Goal: Task Accomplishment & Management: Complete application form

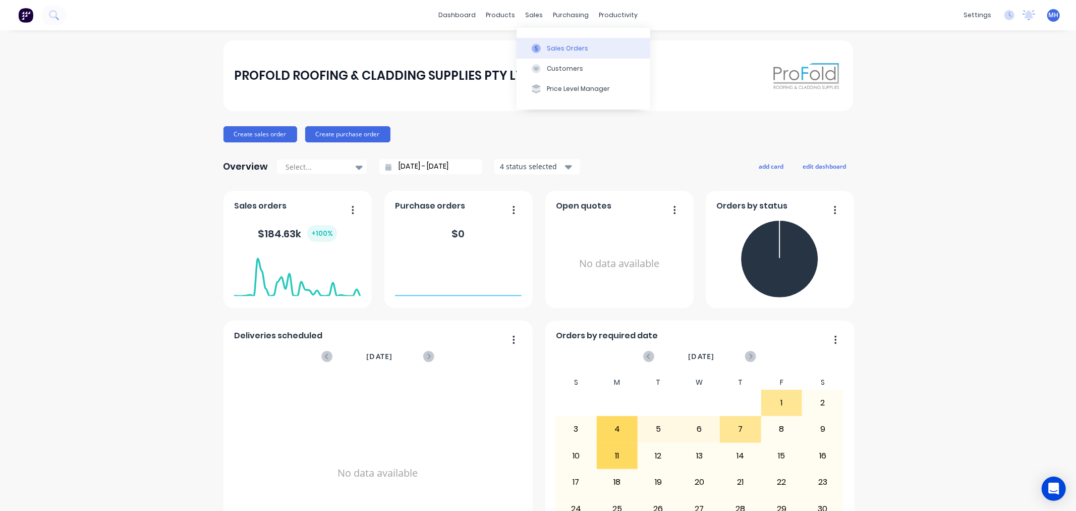
click at [559, 53] on button "Sales Orders" at bounding box center [584, 48] width 134 height 20
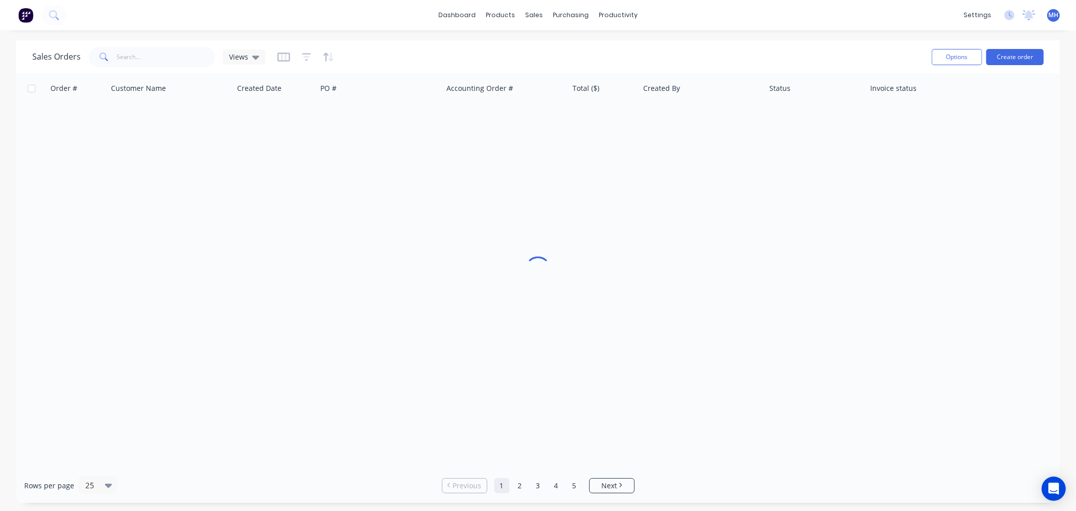
click at [26, 10] on img at bounding box center [25, 15] width 15 height 15
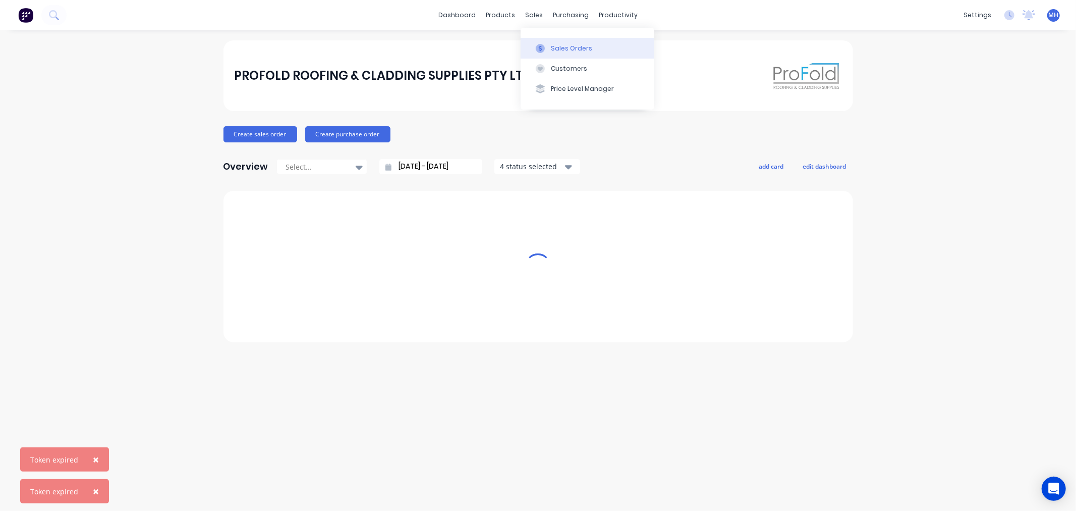
click at [557, 44] on div "Sales Orders" at bounding box center [571, 48] width 41 height 9
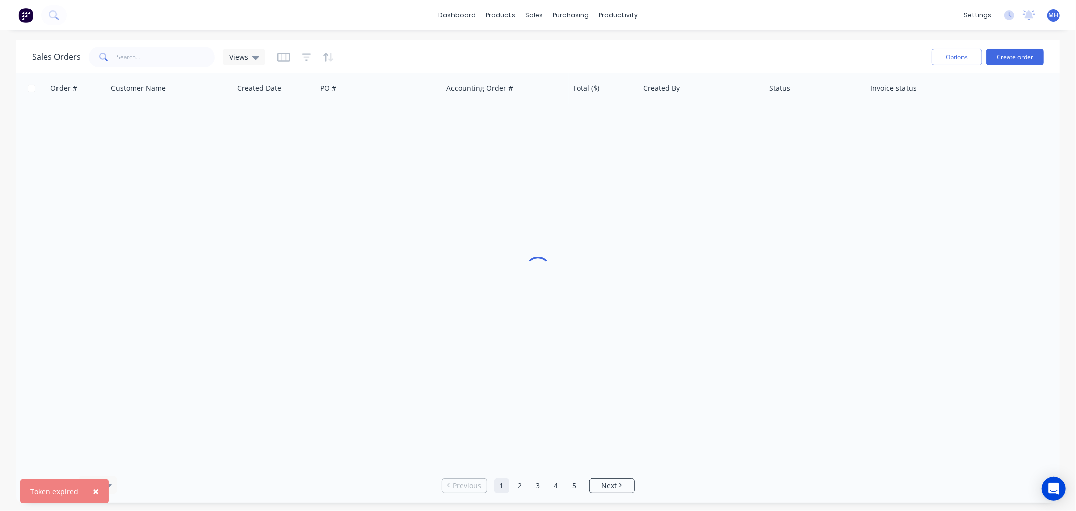
click at [94, 488] on span "×" at bounding box center [96, 491] width 6 height 14
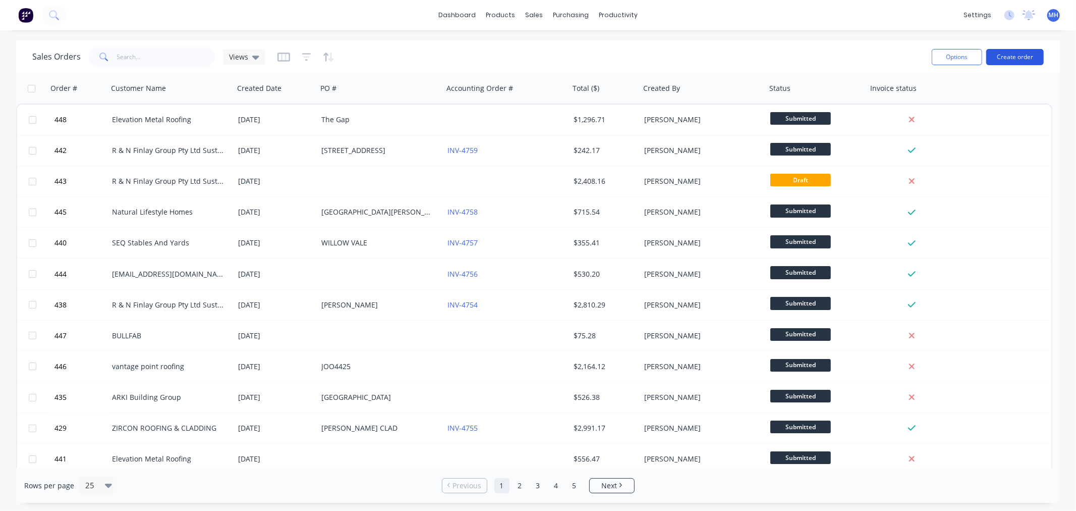
click at [1035, 58] on button "Create order" at bounding box center [1015, 57] width 58 height 16
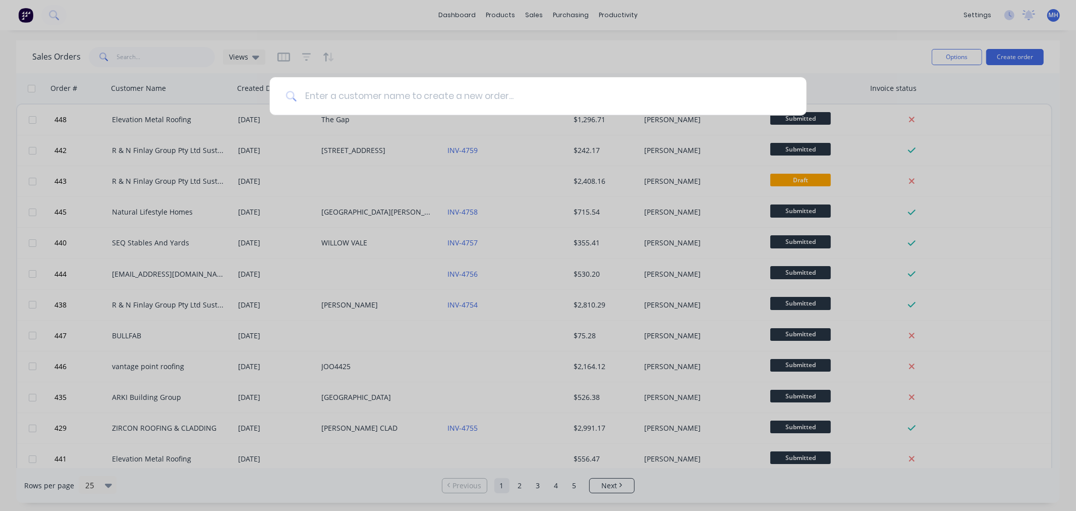
click at [613, 97] on input at bounding box center [544, 96] width 494 height 38
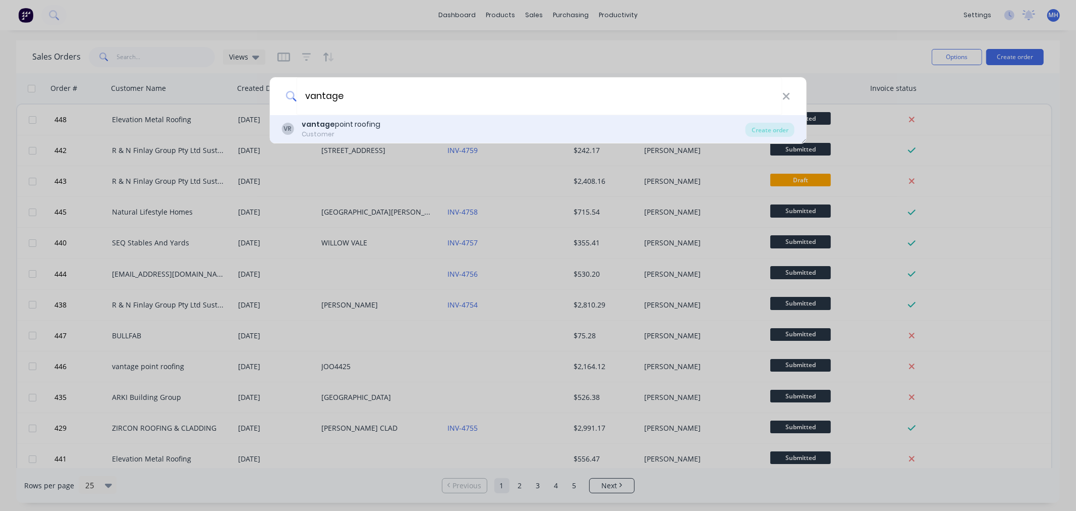
type input "vantage"
click at [346, 118] on div "VR vantage point roofing Customer Create order" at bounding box center [537, 129] width 537 height 28
click at [334, 135] on div "Customer" at bounding box center [341, 134] width 79 height 9
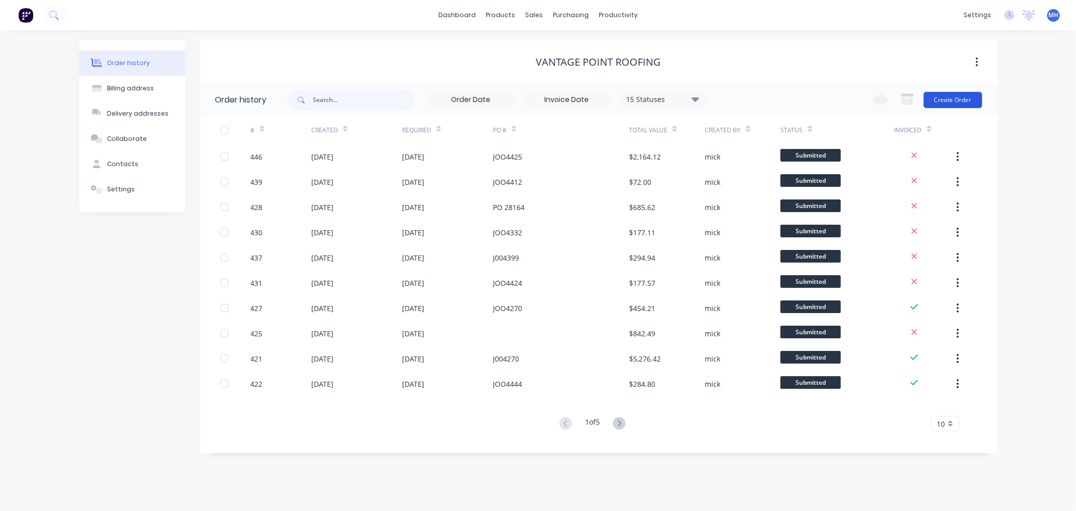
click at [954, 98] on button "Create Order" at bounding box center [953, 100] width 59 height 16
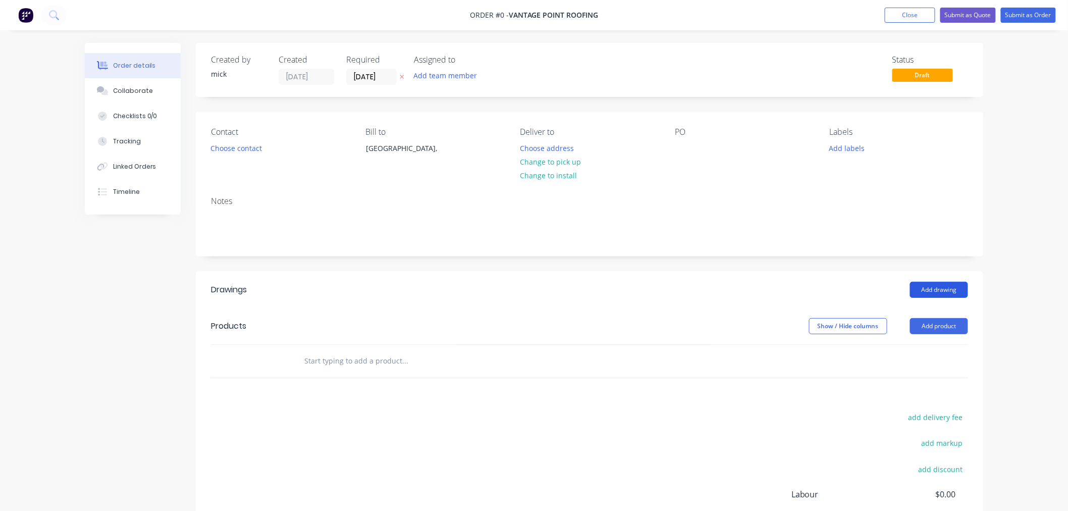
click at [927, 283] on button "Add drawing" at bounding box center [939, 290] width 58 height 16
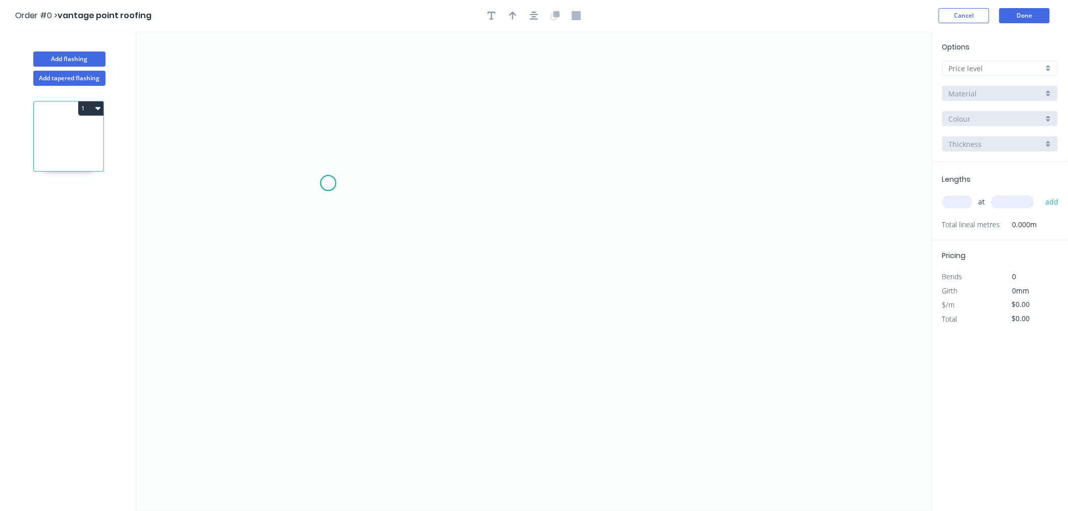
click at [328, 183] on icon "0" at bounding box center [534, 270] width 796 height 479
click at [316, 376] on icon "0" at bounding box center [534, 270] width 796 height 479
click at [715, 375] on icon "0 ?" at bounding box center [534, 270] width 796 height 479
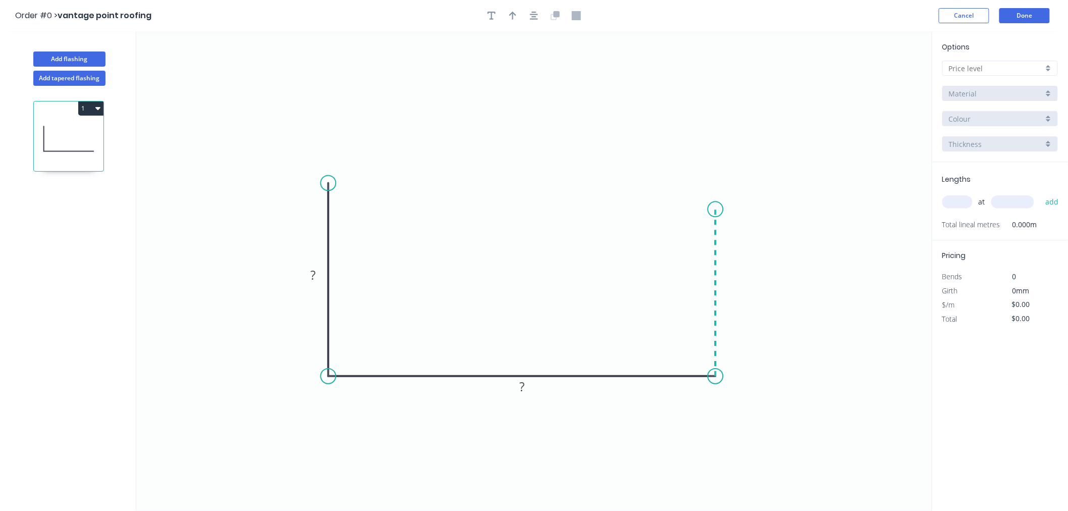
click at [714, 209] on icon "0 ? ?" at bounding box center [534, 270] width 796 height 479
click at [714, 209] on circle at bounding box center [715, 208] width 15 height 15
click at [319, 273] on rect at bounding box center [313, 275] width 20 height 14
click at [536, 20] on button "button" at bounding box center [533, 15] width 15 height 15
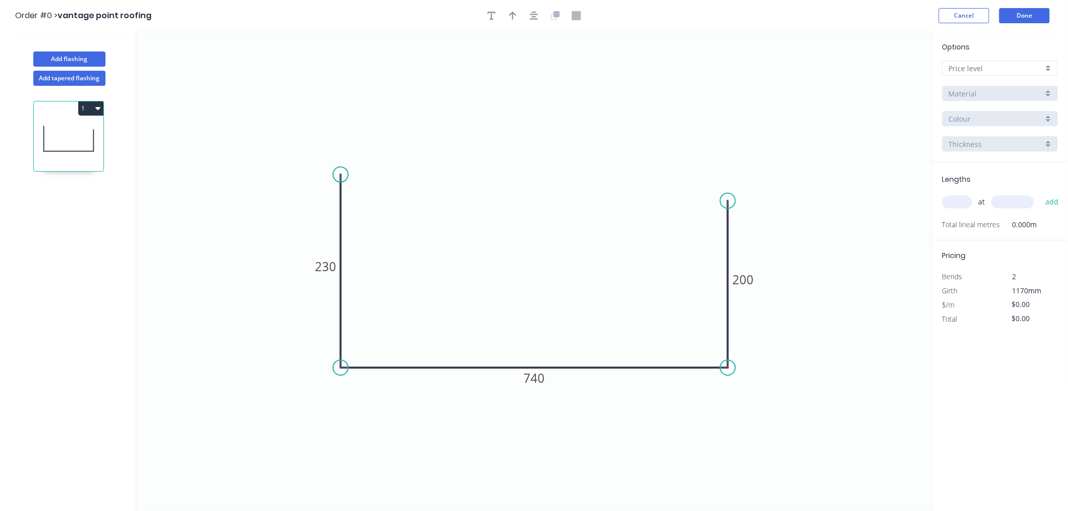
click at [588, 65] on icon "0 230 740 200" at bounding box center [534, 270] width 796 height 479
click at [512, 17] on icon "button" at bounding box center [512, 16] width 7 height 8
drag, startPoint x: 881, startPoint y: 80, endPoint x: 508, endPoint y: 176, distance: 385.0
click at [508, 176] on icon at bounding box center [508, 164] width 9 height 32
click at [975, 63] on input "text" at bounding box center [996, 68] width 94 height 11
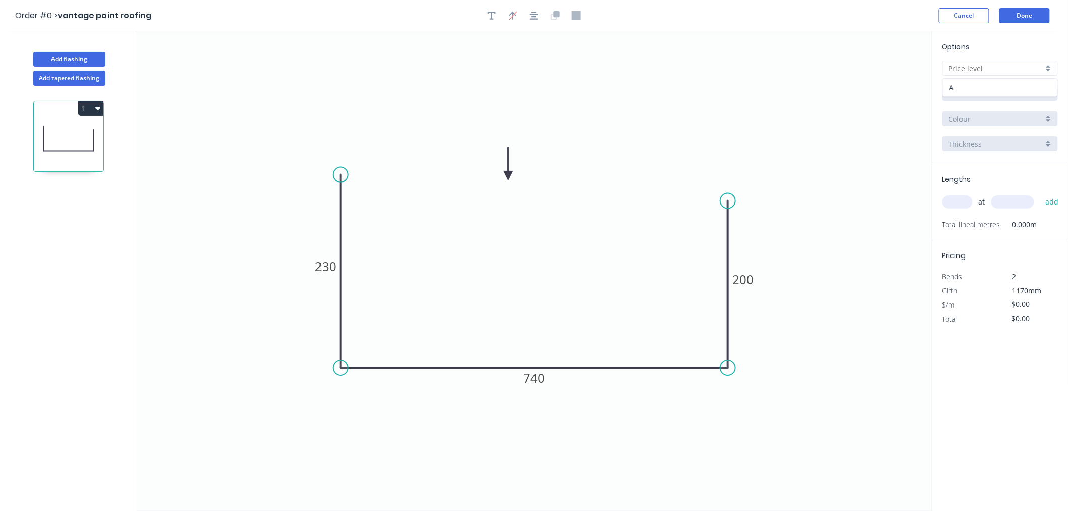
click at [960, 84] on div "A" at bounding box center [1000, 88] width 115 height 18
type input "A"
click at [960, 90] on input "Aluminium 5005 (Sheets)" at bounding box center [996, 93] width 94 height 11
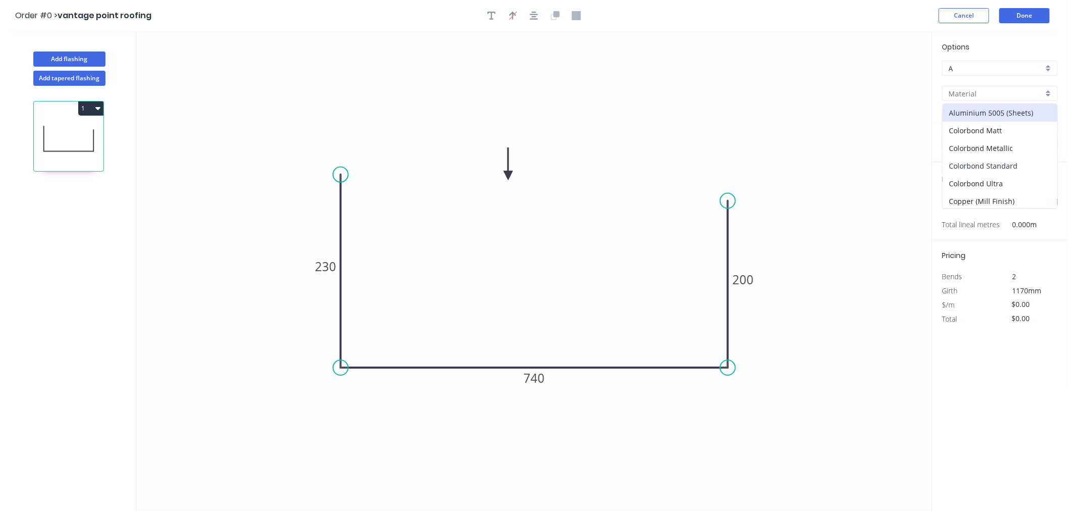
click at [969, 160] on div "Colorbond Standard" at bounding box center [1000, 166] width 115 height 18
type input "Colorbond Standard"
type input "Basalt"
type input "0.55"
type input "$32.85"
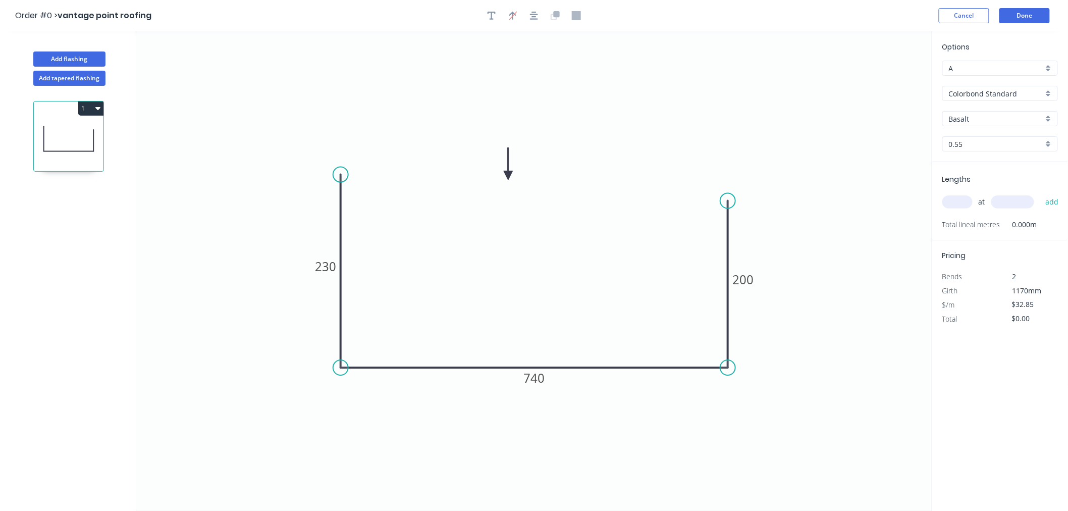
click at [979, 114] on input "Basalt" at bounding box center [996, 119] width 94 height 11
click at [974, 203] on div "Windspray" at bounding box center [1000, 207] width 115 height 18
type input "Windspray"
click at [955, 203] on input "text" at bounding box center [957, 201] width 30 height 13
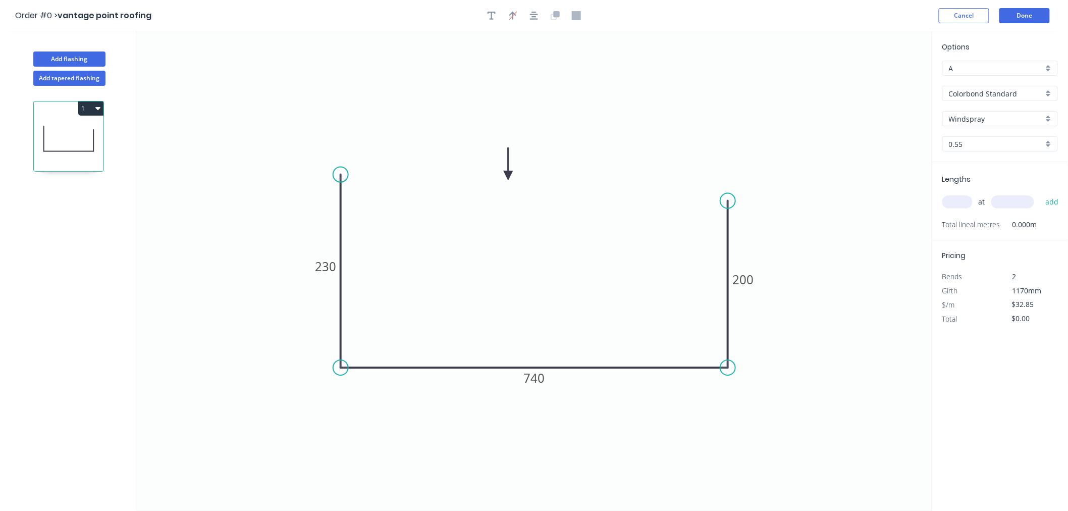
click at [955, 203] on input "text" at bounding box center [957, 201] width 30 height 13
type input "1"
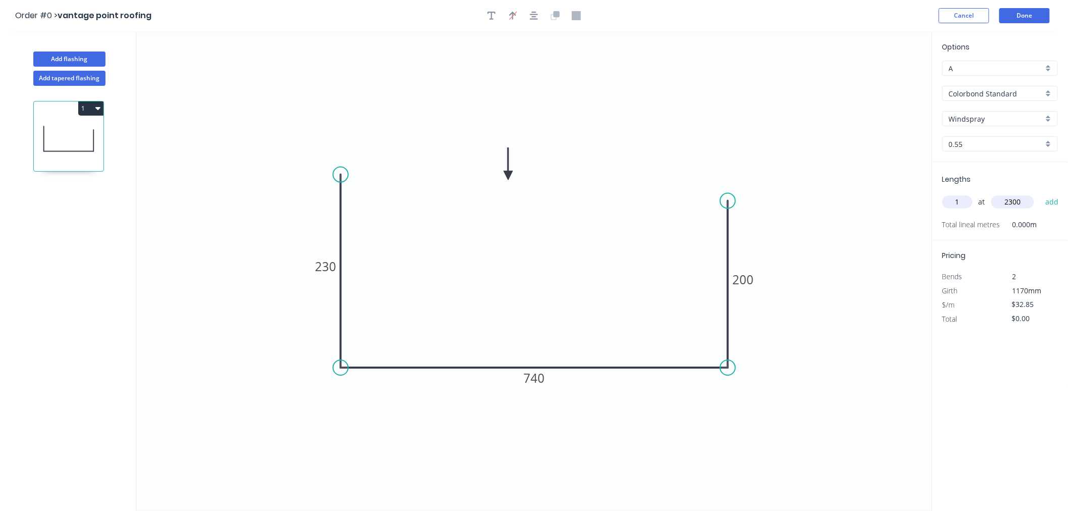
type input "2300"
click at [1058, 203] on button "add" at bounding box center [1052, 201] width 24 height 17
type input "$75.56"
click at [1005, 10] on button "Done" at bounding box center [1024, 15] width 50 height 15
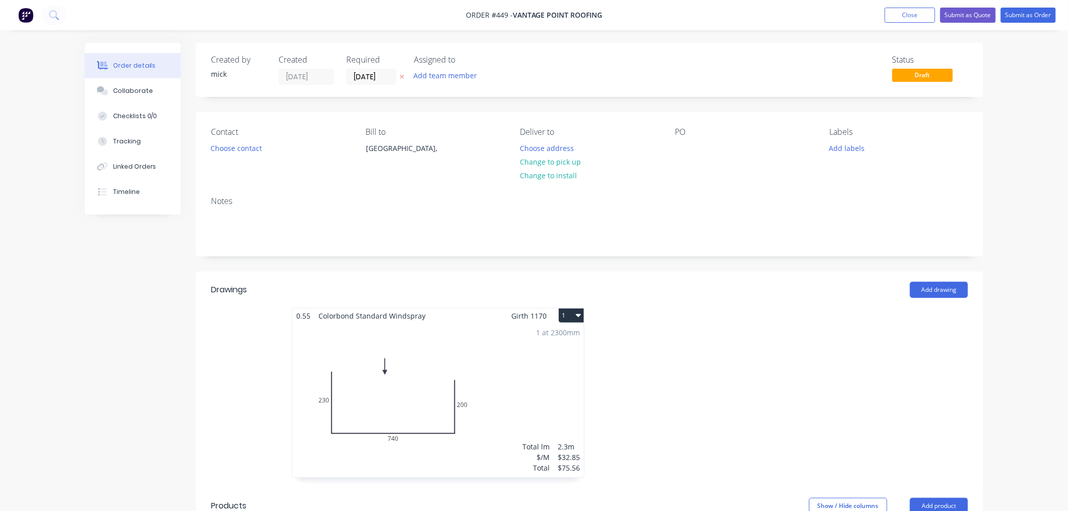
click at [571, 313] on button "1" at bounding box center [571, 315] width 25 height 14
click at [541, 357] on div "Duplicate" at bounding box center [536, 360] width 78 height 15
click at [611, 376] on div "Total lm $/M Total 0m $32.85 $0.00" at bounding box center [741, 400] width 292 height 154
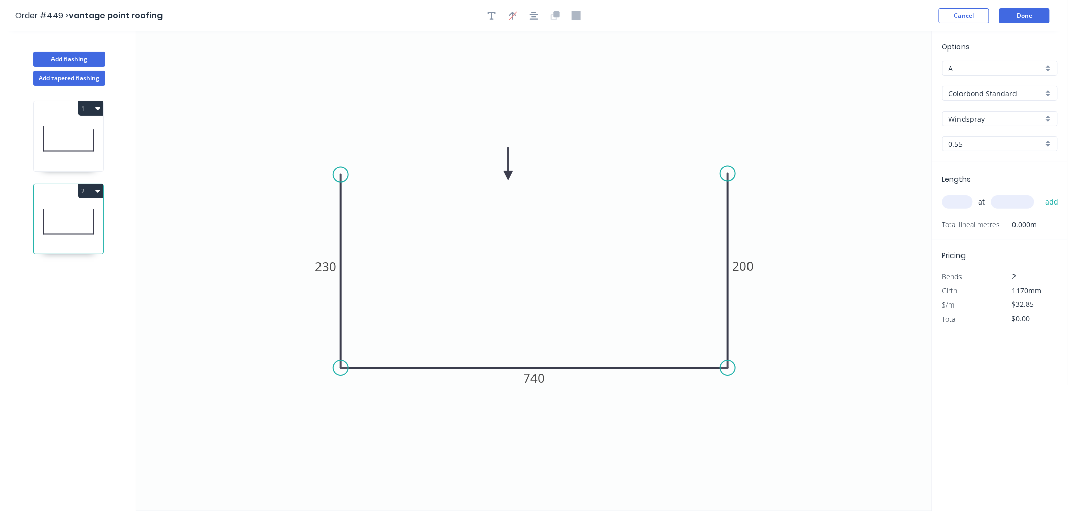
drag, startPoint x: 728, startPoint y: 200, endPoint x: 728, endPoint y: 174, distance: 26.2
click at [728, 174] on circle at bounding box center [727, 173] width 15 height 15
click at [339, 265] on rect at bounding box center [325, 266] width 33 height 20
click at [335, 266] on tspan "230" at bounding box center [325, 266] width 21 height 17
click at [541, 382] on tspan "740" at bounding box center [534, 377] width 21 height 17
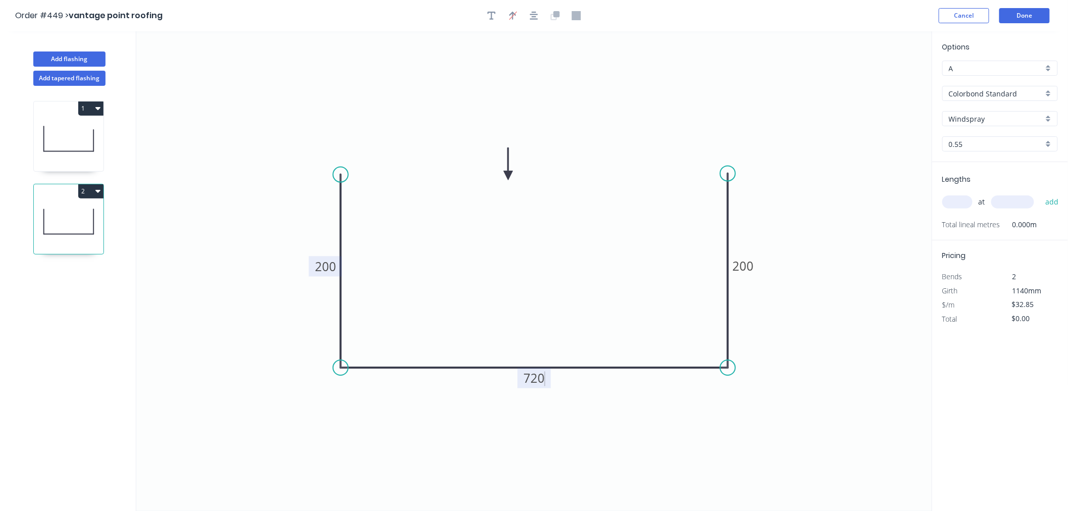
click at [826, 405] on icon "0 200 720 200" at bounding box center [534, 270] width 796 height 479
click at [960, 202] on input "text" at bounding box center [957, 201] width 30 height 13
type input "2"
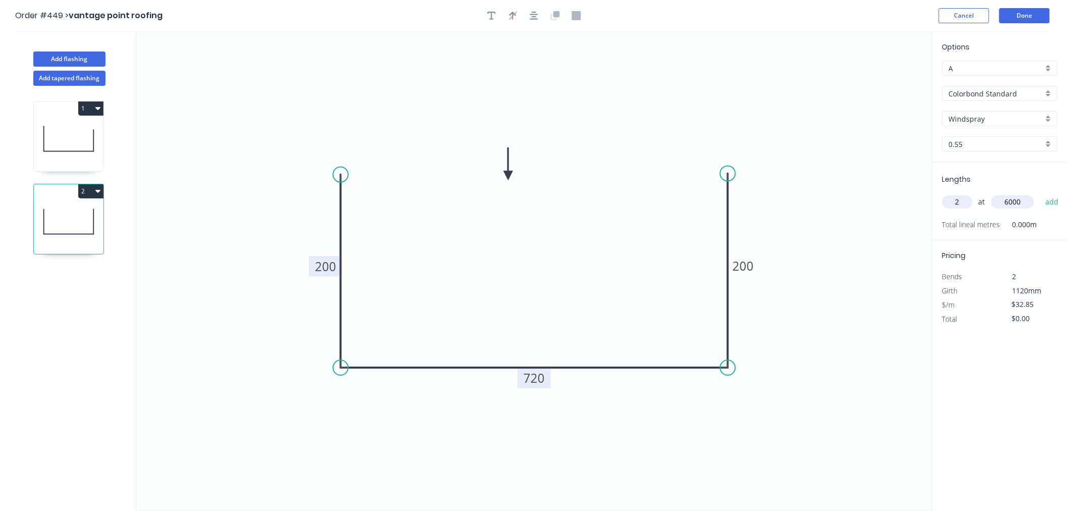
type input "6000"
click at [1040, 193] on button "add" at bounding box center [1052, 201] width 24 height 17
type input "$394.20"
click at [1040, 17] on button "Done" at bounding box center [1024, 15] width 50 height 15
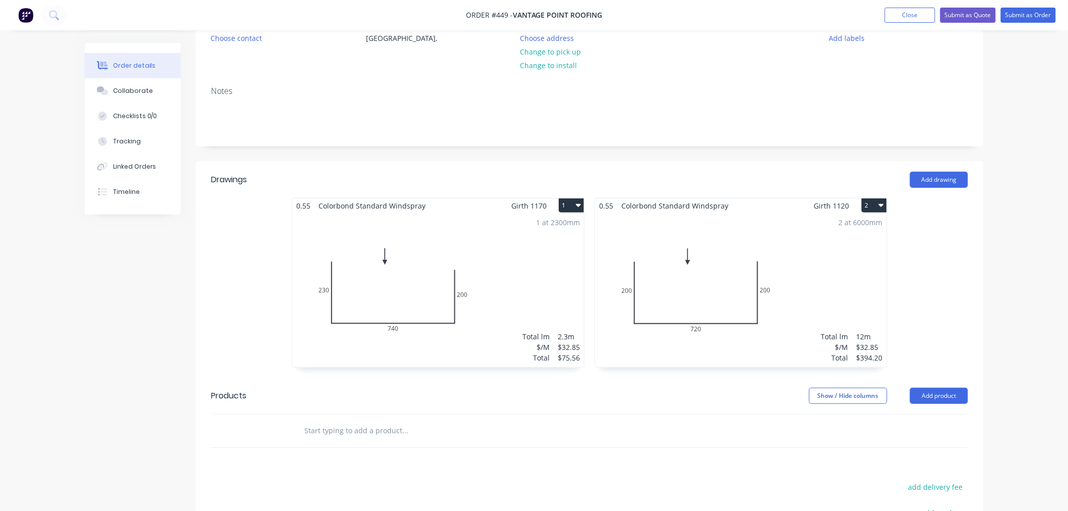
scroll to position [112, 0]
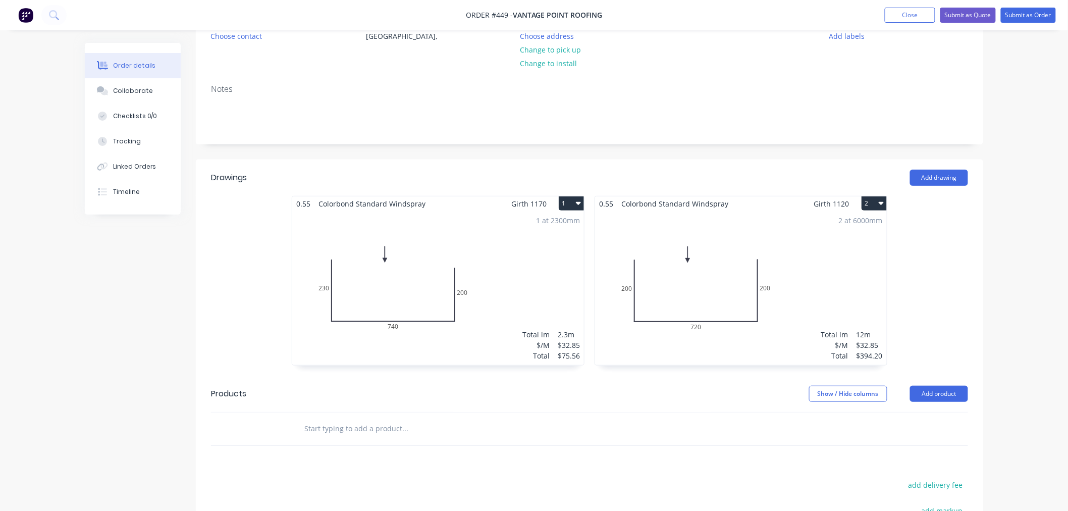
click at [880, 197] on button "2" at bounding box center [873, 203] width 25 height 14
click at [833, 249] on div "Duplicate" at bounding box center [839, 248] width 78 height 15
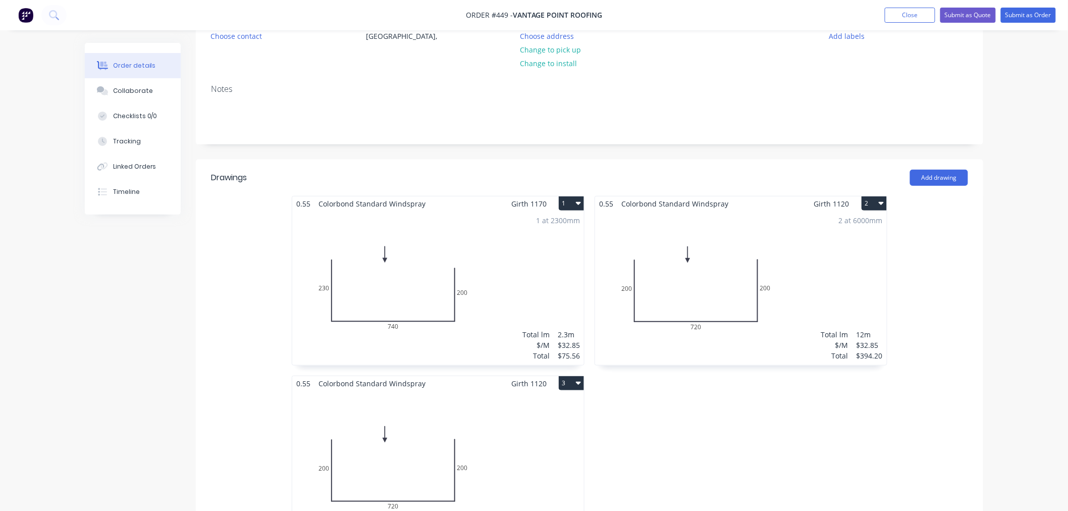
scroll to position [168, 0]
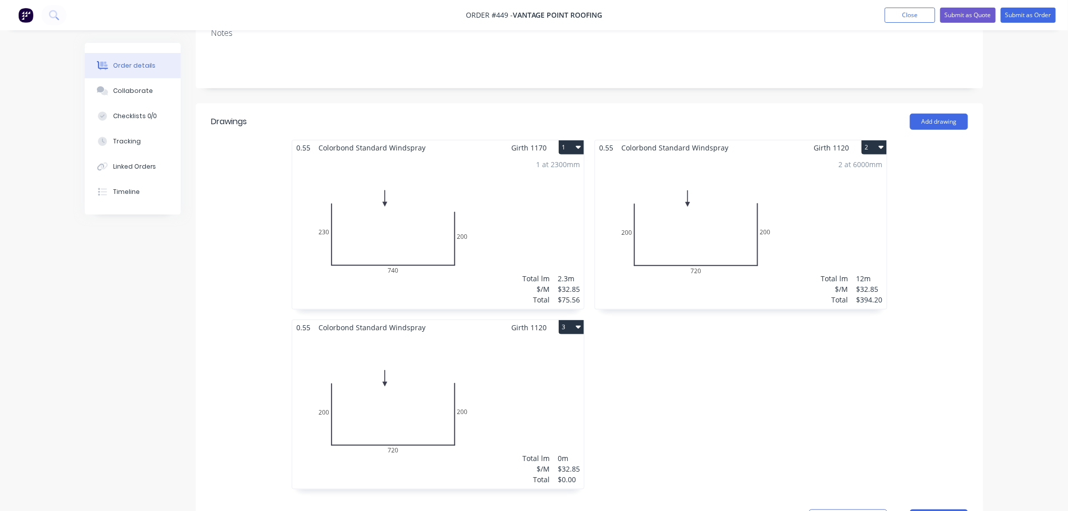
click at [369, 400] on div "Total lm $/M Total 0m $32.85 $0.00" at bounding box center [438, 412] width 292 height 154
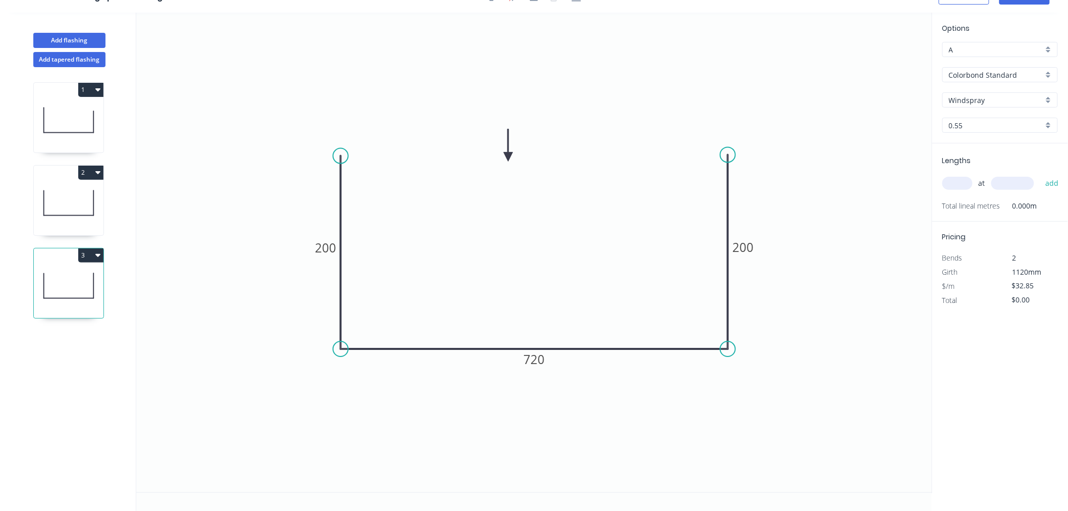
scroll to position [19, 0]
click at [335, 251] on tspan "200" at bounding box center [325, 247] width 21 height 17
click at [541, 357] on tspan "720" at bounding box center [534, 359] width 21 height 17
click at [744, 244] on tspan "200" at bounding box center [742, 247] width 21 height 17
click at [860, 172] on icon "0 250 745 230" at bounding box center [534, 252] width 796 height 479
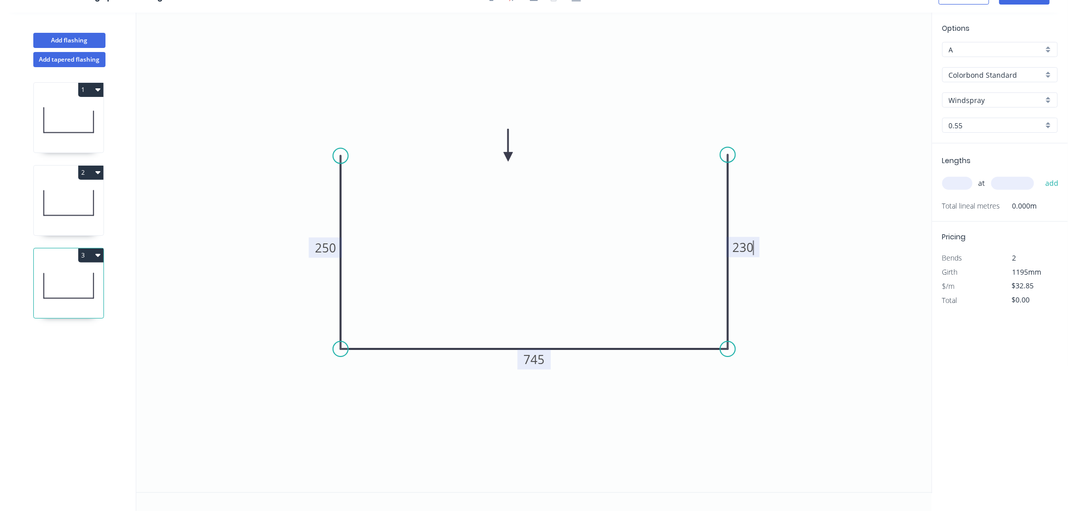
type input "$0.00"
click at [956, 179] on input "text" at bounding box center [957, 183] width 30 height 13
type input "2"
type input "4200"
click at [1040, 175] on button "add" at bounding box center [1052, 183] width 24 height 17
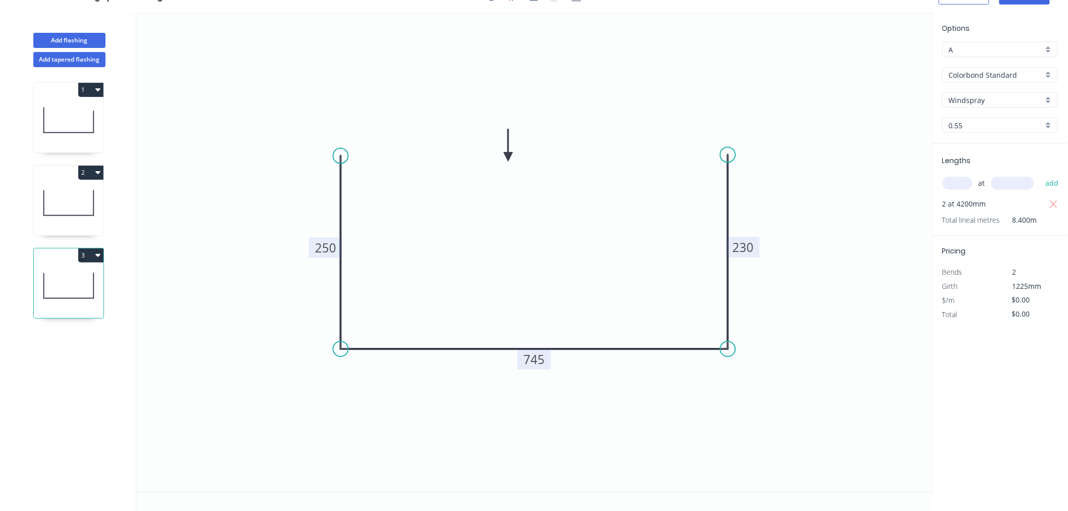
scroll to position [0, 0]
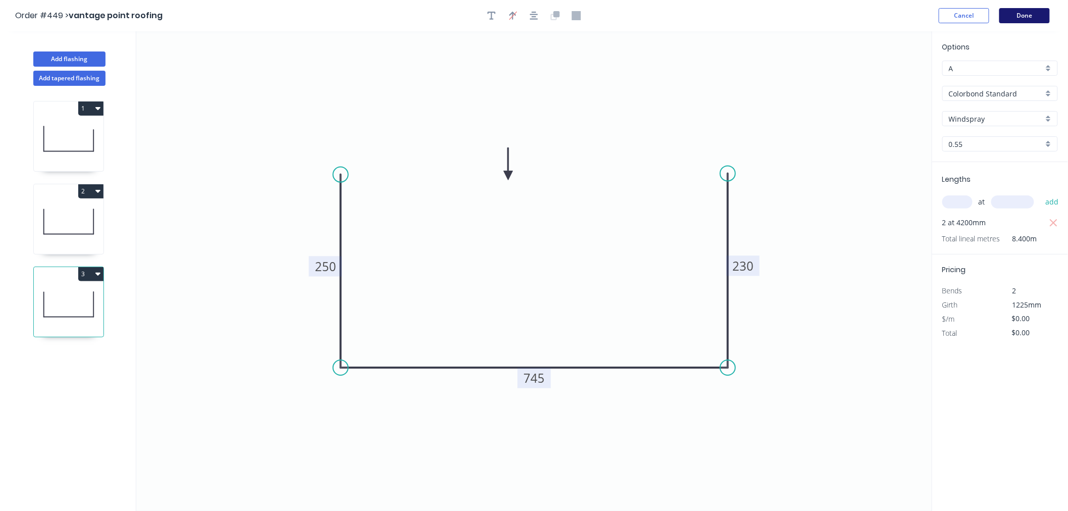
click at [1016, 14] on button "Done" at bounding box center [1024, 15] width 50 height 15
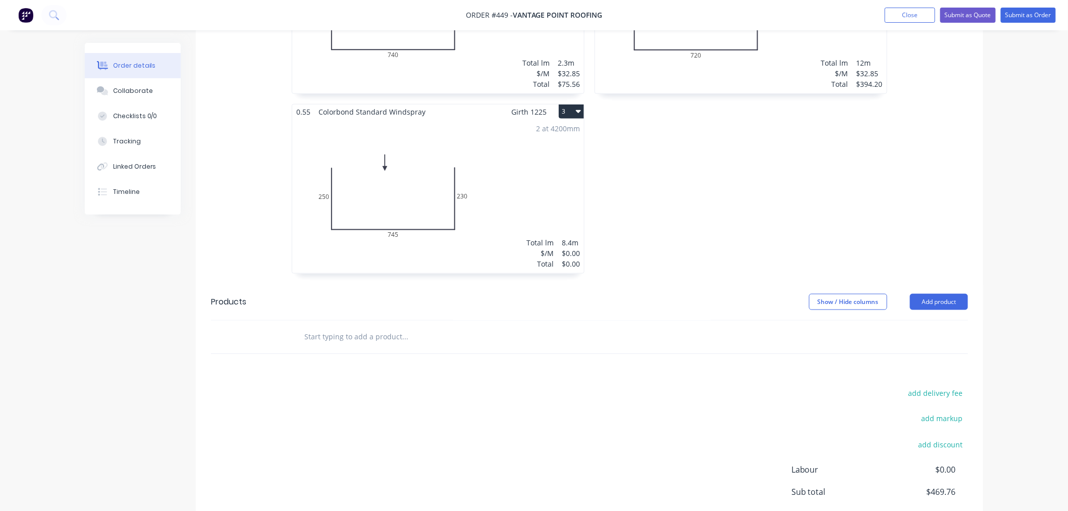
scroll to position [372, 0]
